Goal: Information Seeking & Learning: Find specific fact

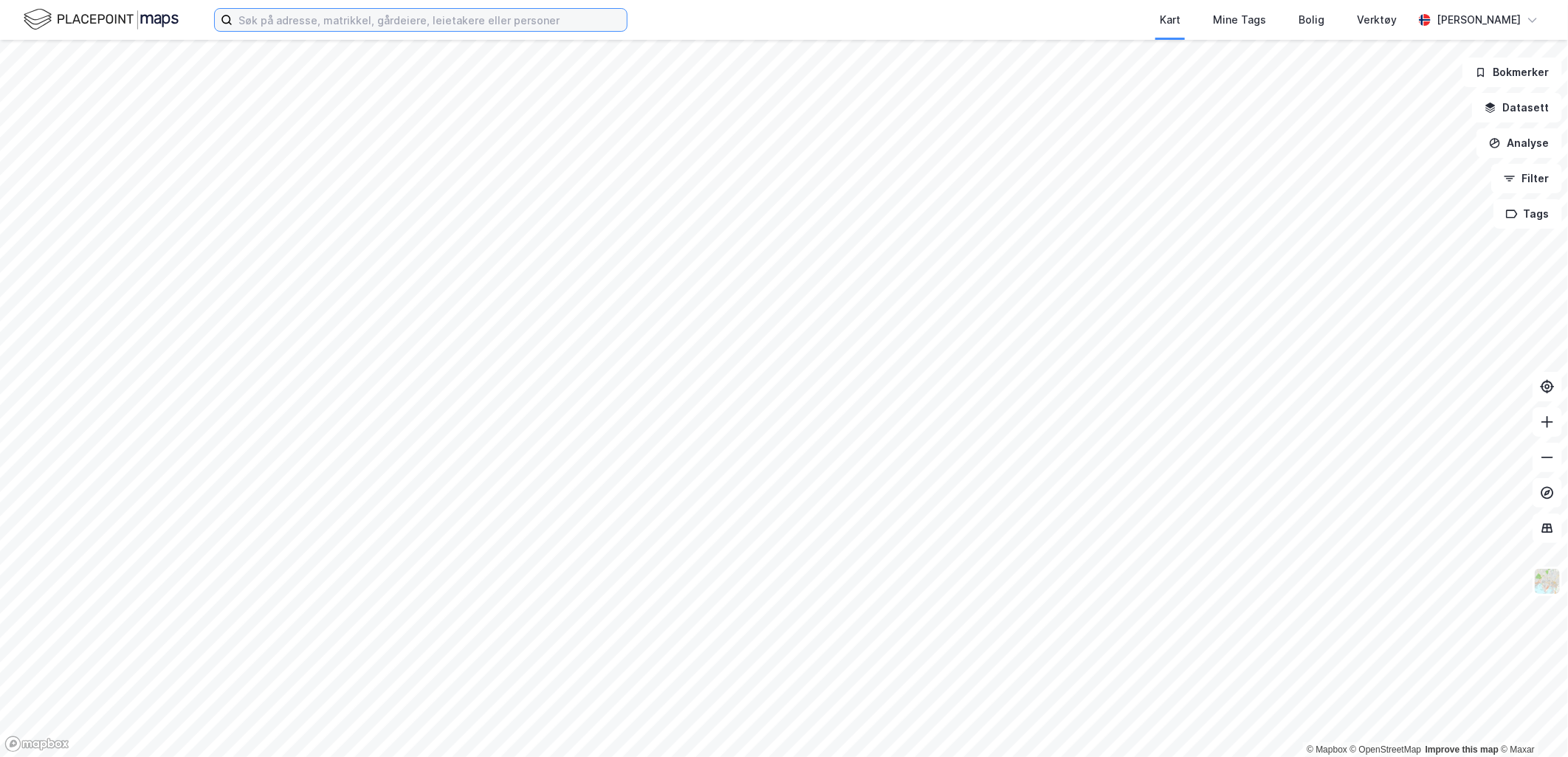
click at [415, 20] on input at bounding box center [430, 20] width 394 height 22
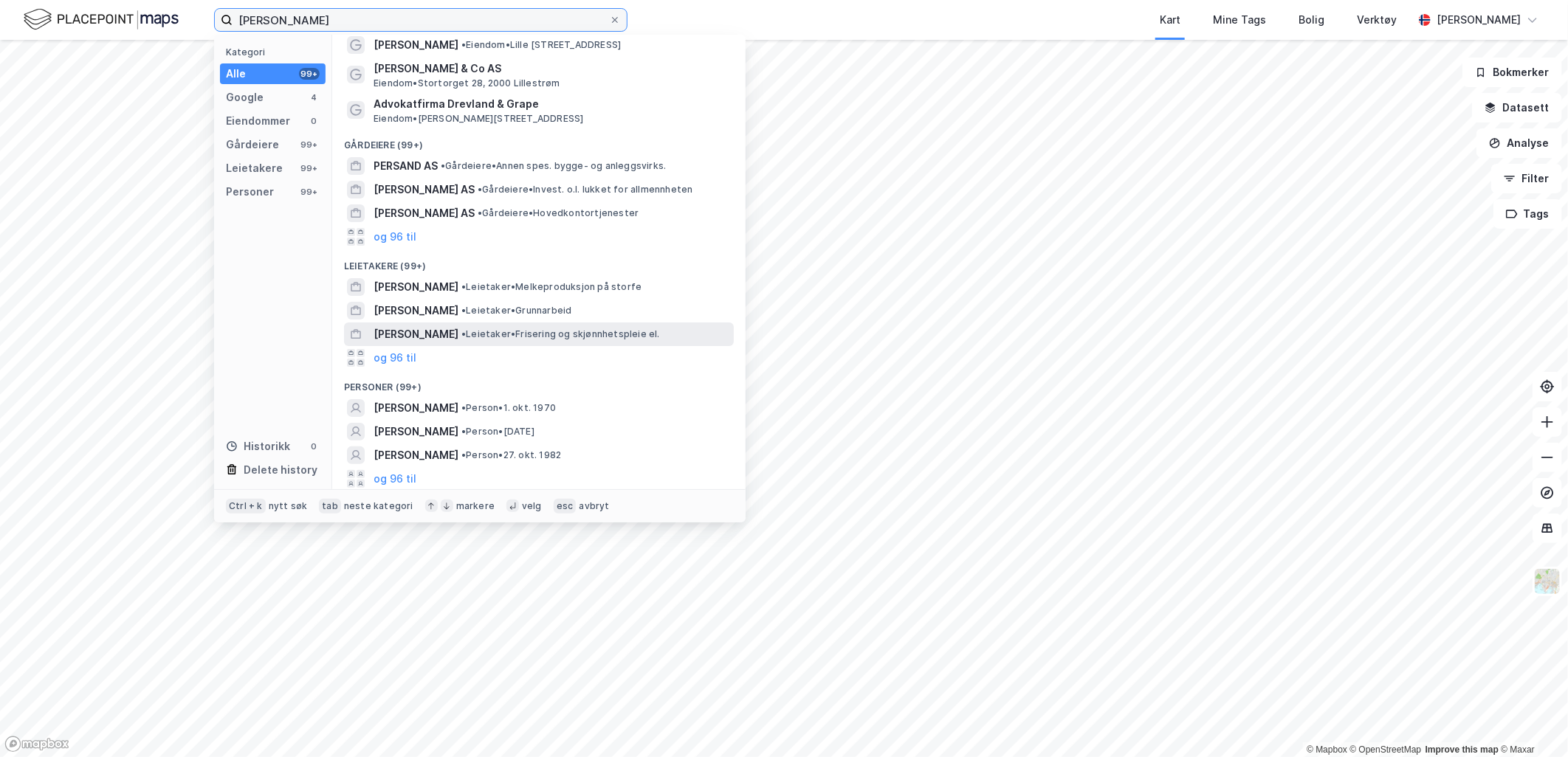
scroll to position [53, 0]
type input "[PERSON_NAME]"
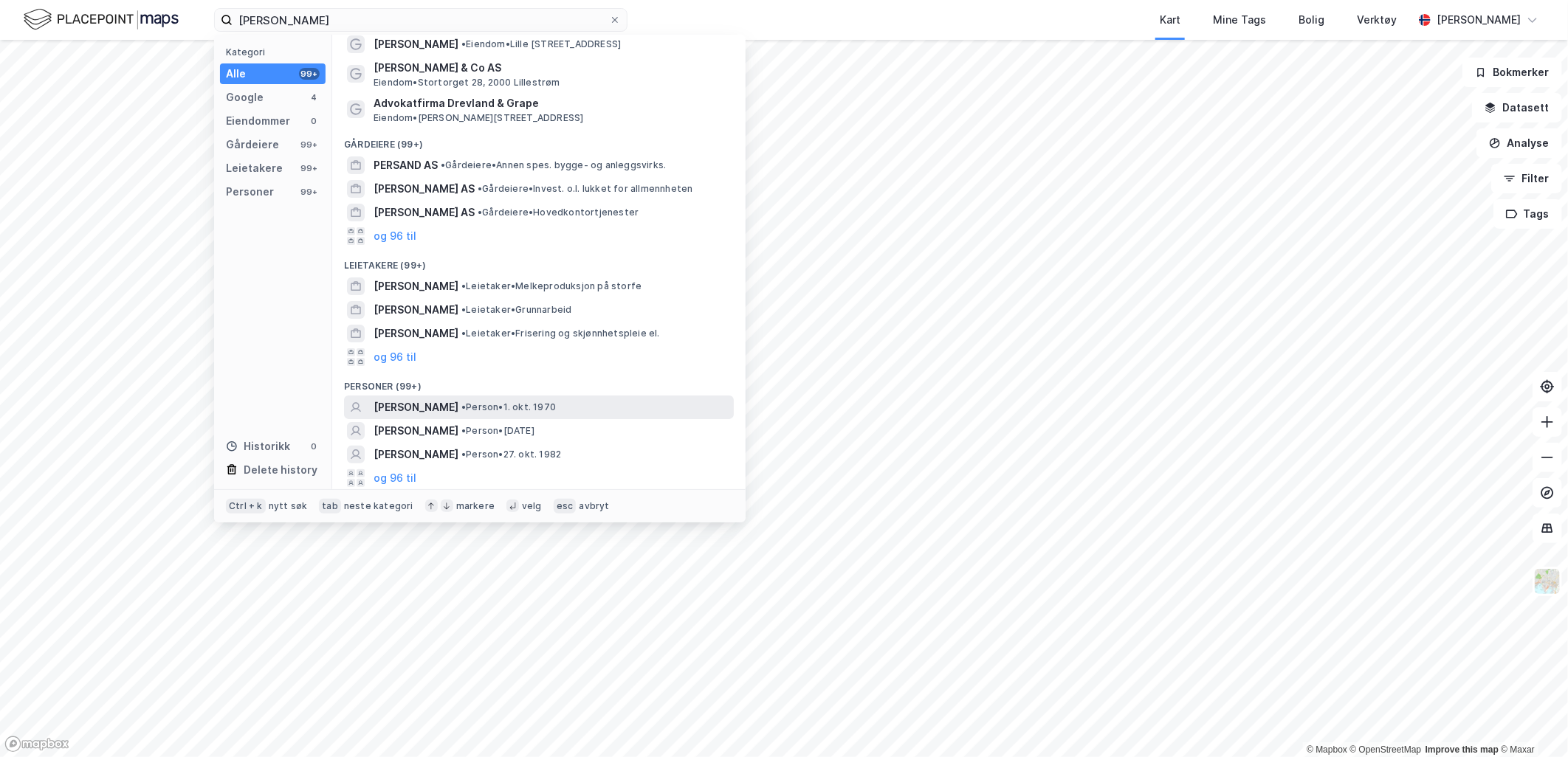
click at [416, 404] on span "[PERSON_NAME]" at bounding box center [416, 408] width 85 height 18
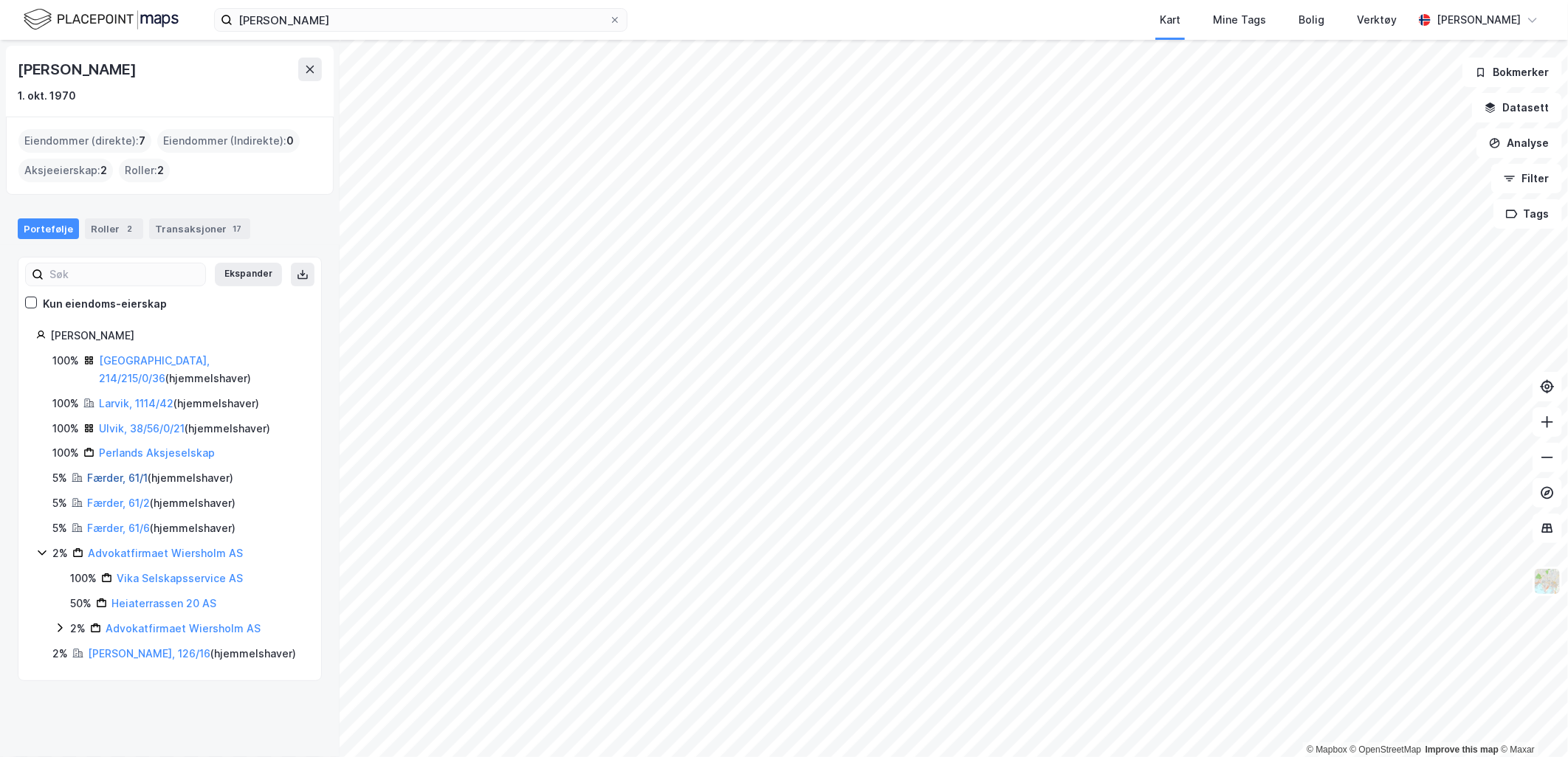
click at [124, 472] on link "Færder, 61/1" at bounding box center [117, 478] width 60 height 13
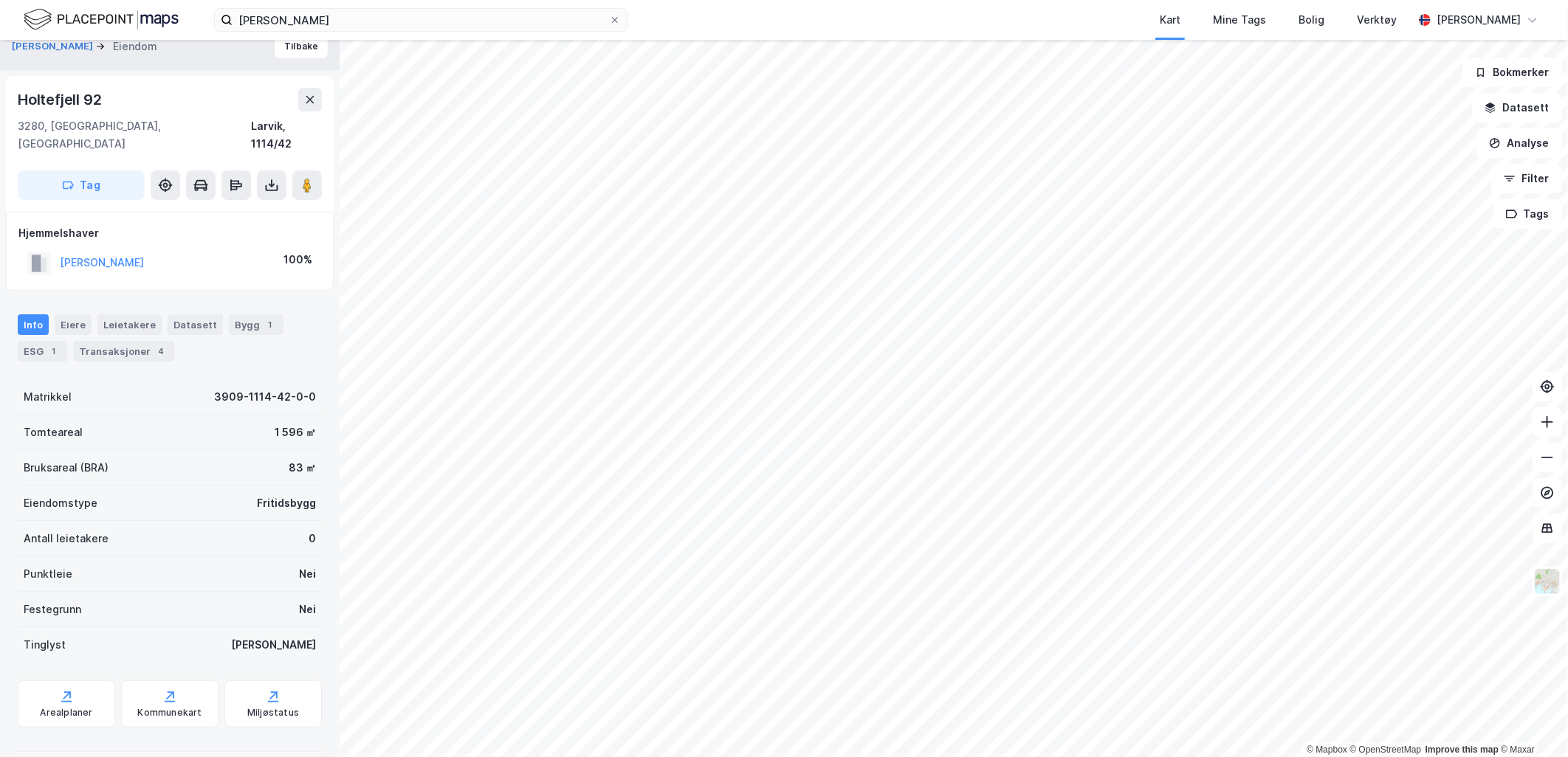
scroll to position [17, 0]
click at [96, 342] on div "Transaksjoner 4" at bounding box center [123, 351] width 101 height 20
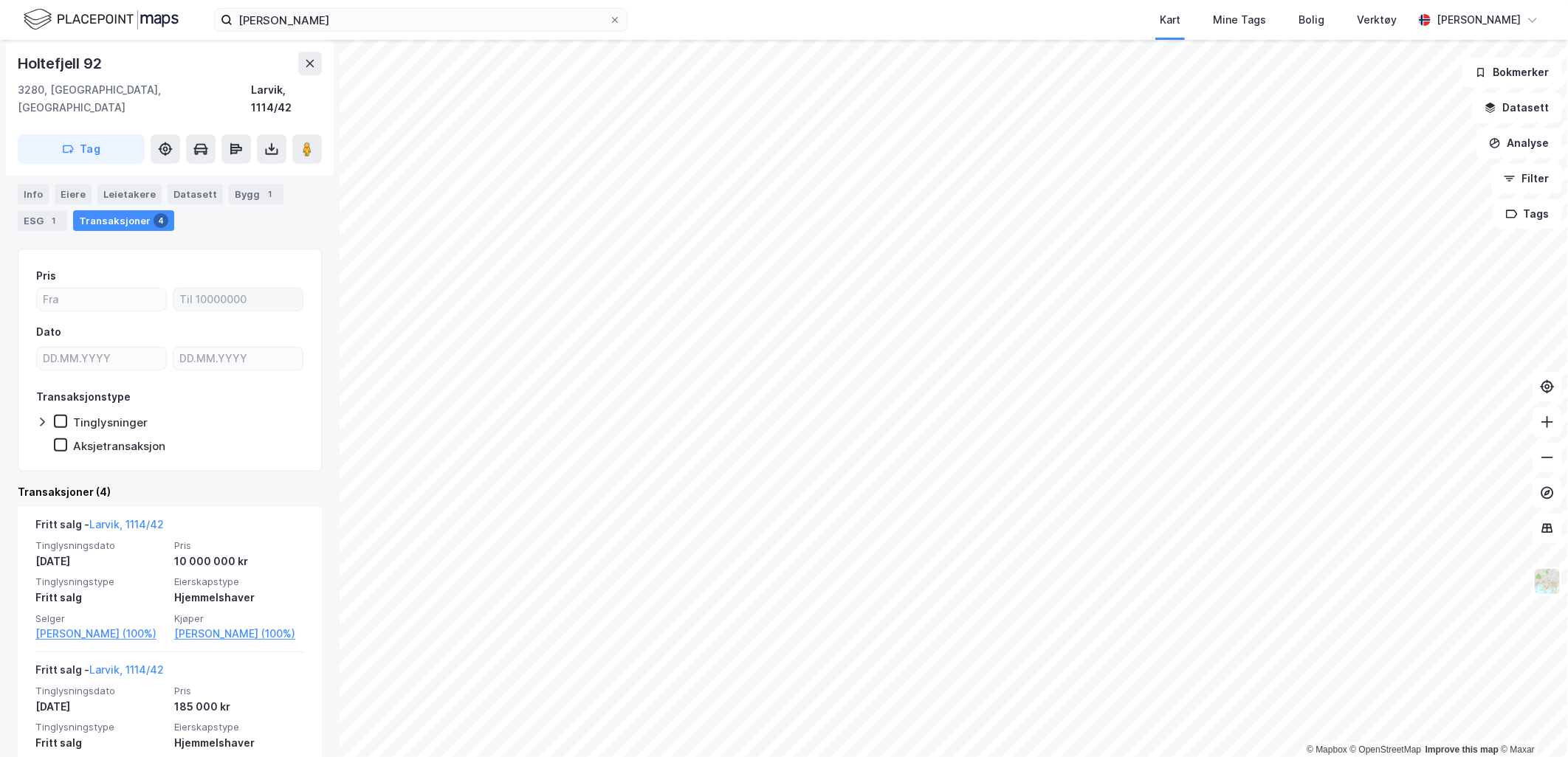
scroll to position [148, 0]
click at [78, 184] on div "Eiere" at bounding box center [73, 193] width 37 height 20
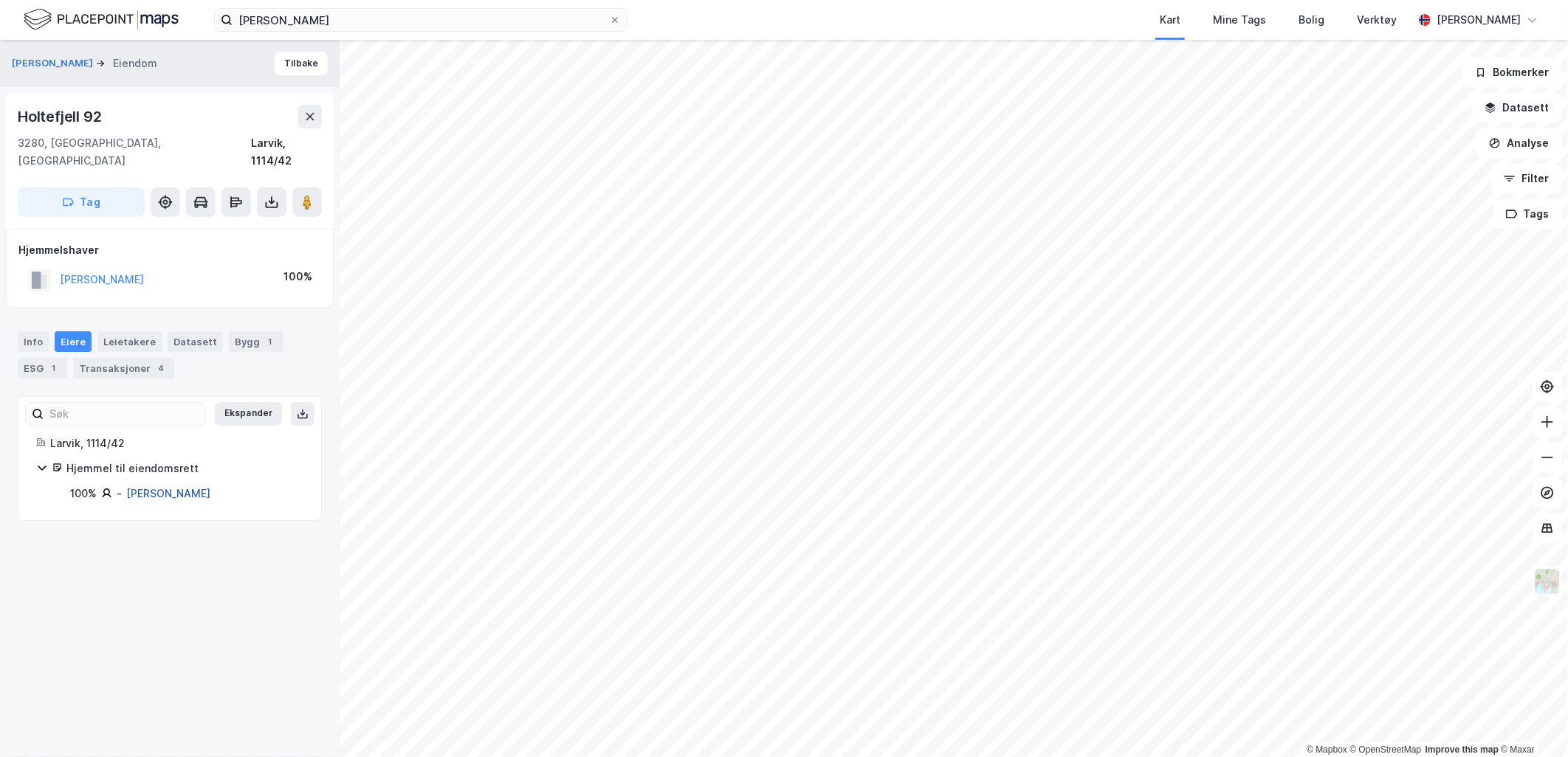
click at [154, 487] on link "[PERSON_NAME]" at bounding box center [169, 493] width 84 height 13
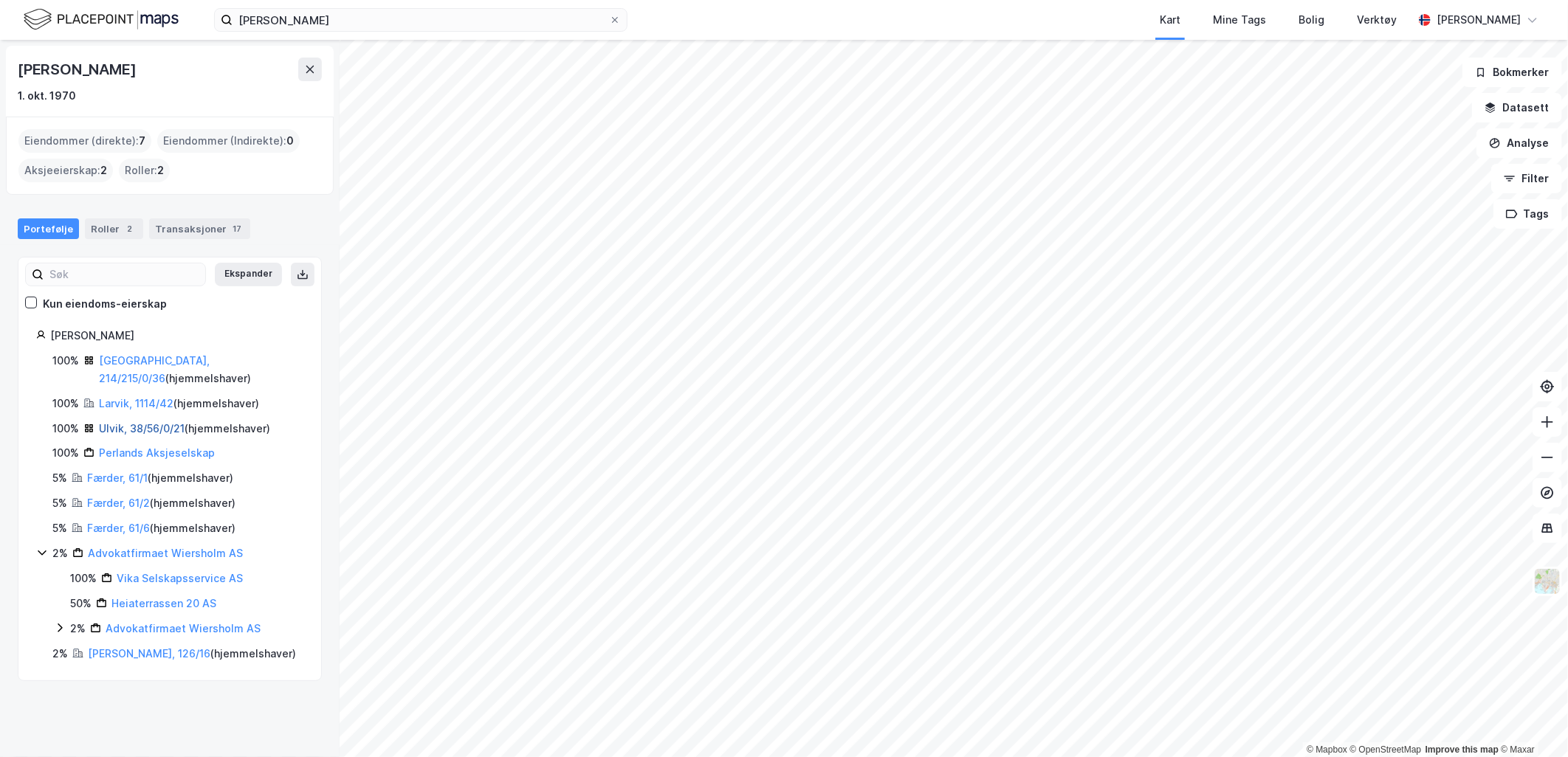
click at [129, 422] on link "Ulvik, 38/56/0/21" at bounding box center [142, 428] width 86 height 13
